Goal: Navigation & Orientation: Find specific page/section

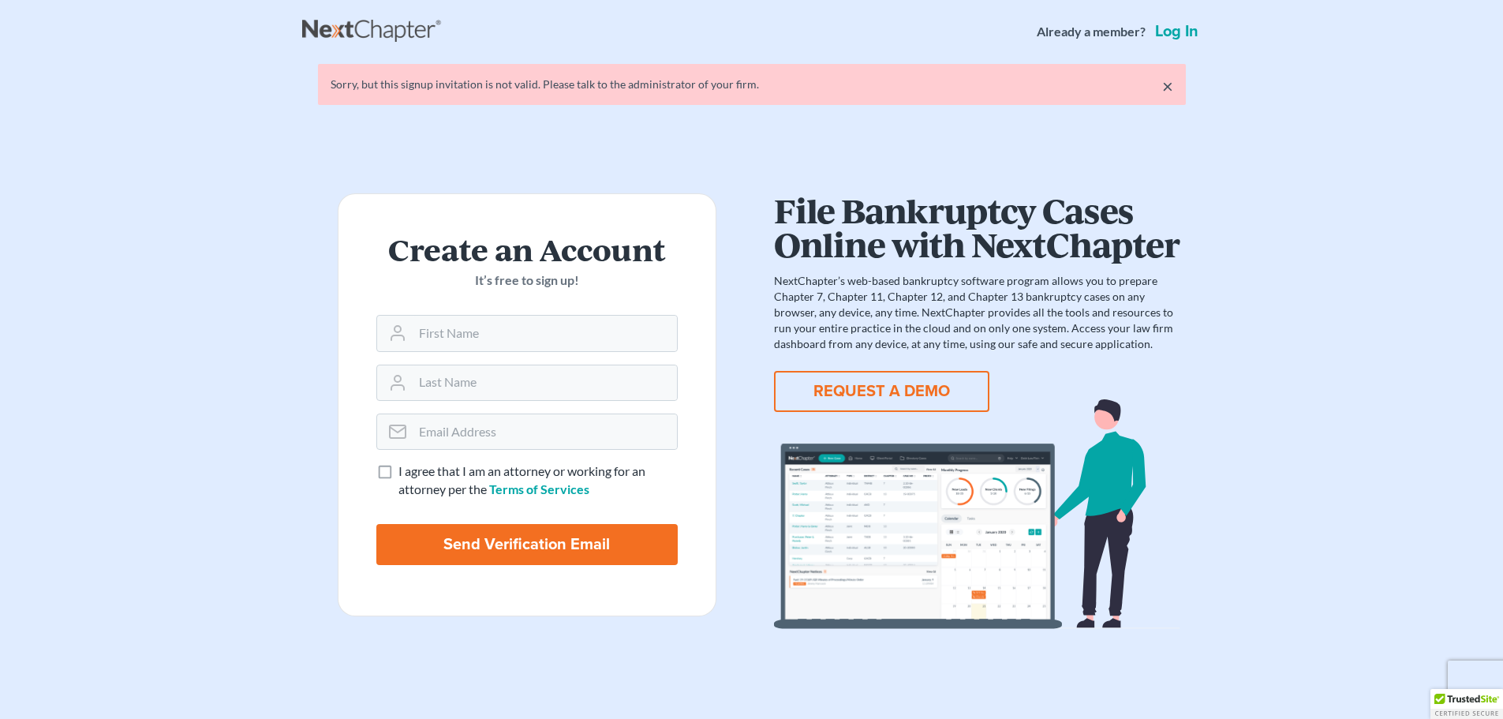
click at [1168, 31] on link "Log in" at bounding box center [1177, 32] width 50 height 16
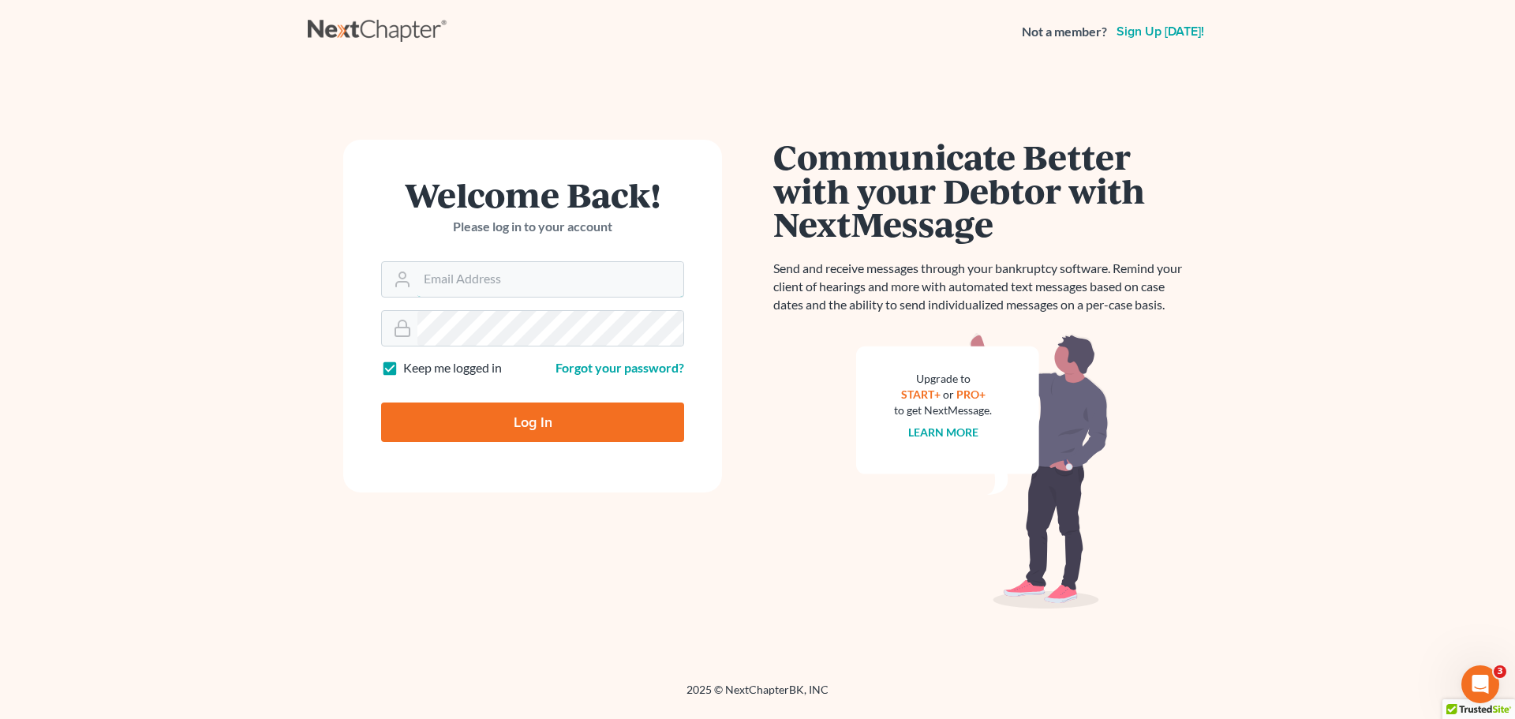
type input "[EMAIL_ADDRESS][DOMAIN_NAME]"
click at [521, 406] on input "Log In" at bounding box center [532, 421] width 303 height 39
type input "Thinking..."
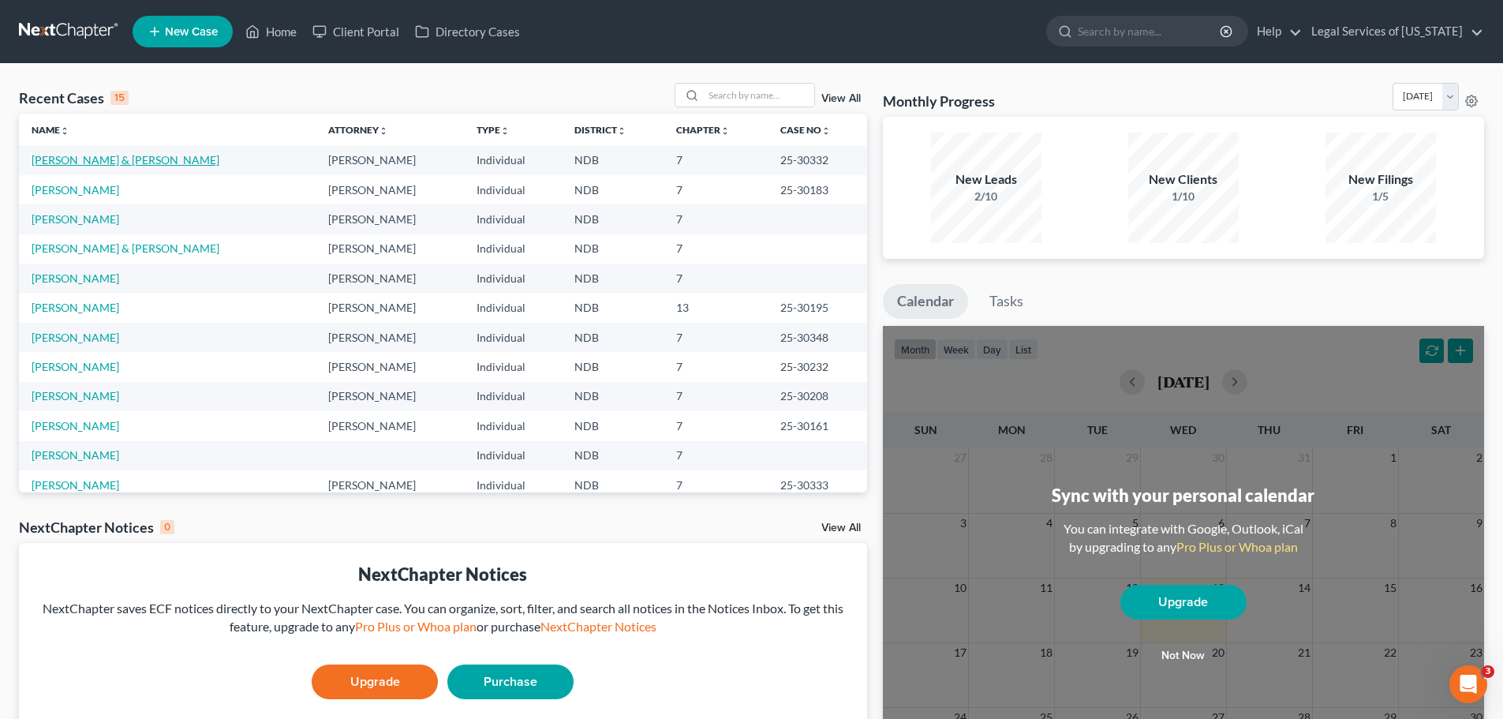
click at [110, 157] on link "[PERSON_NAME] & [PERSON_NAME]" at bounding box center [126, 159] width 188 height 13
